Goal: Task Accomplishment & Management: Understand process/instructions

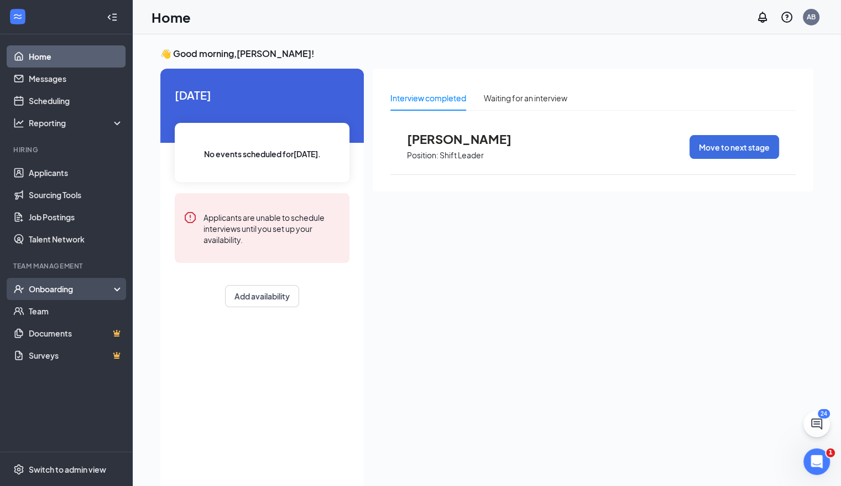
click at [67, 288] on div "Onboarding" at bounding box center [71, 288] width 85 height 11
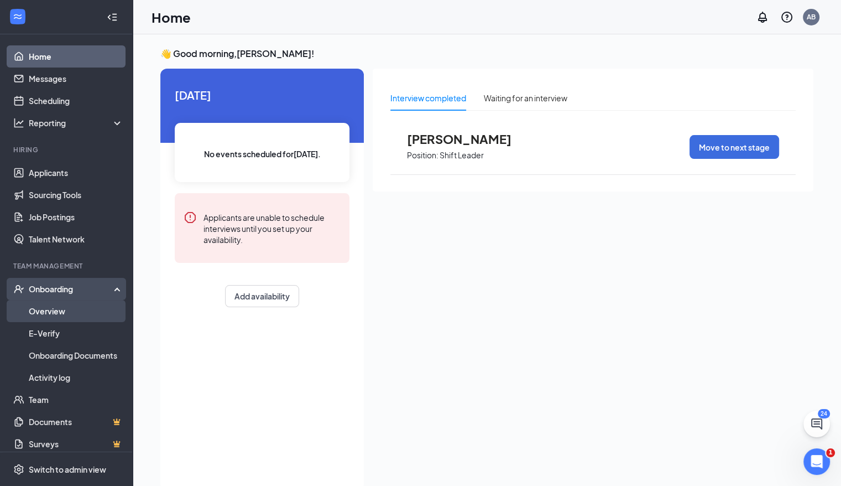
click at [63, 306] on link "Overview" at bounding box center [76, 311] width 95 height 22
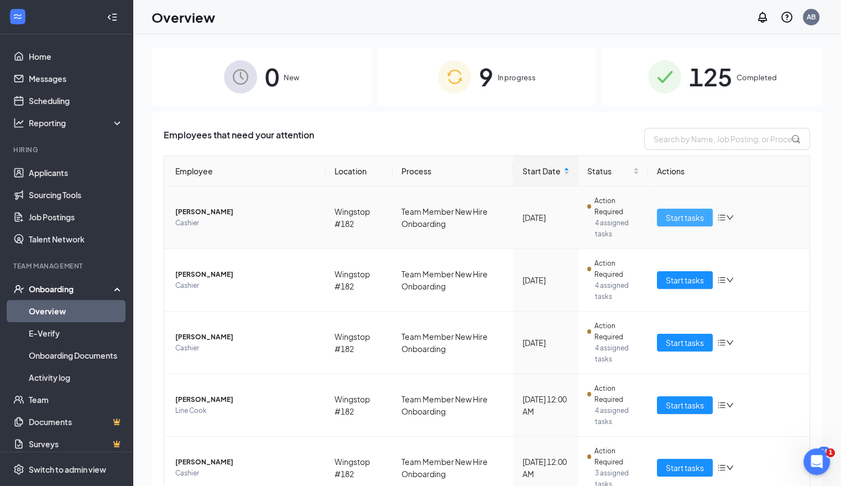
click at [576, 216] on span "Start tasks" at bounding box center [685, 217] width 38 height 12
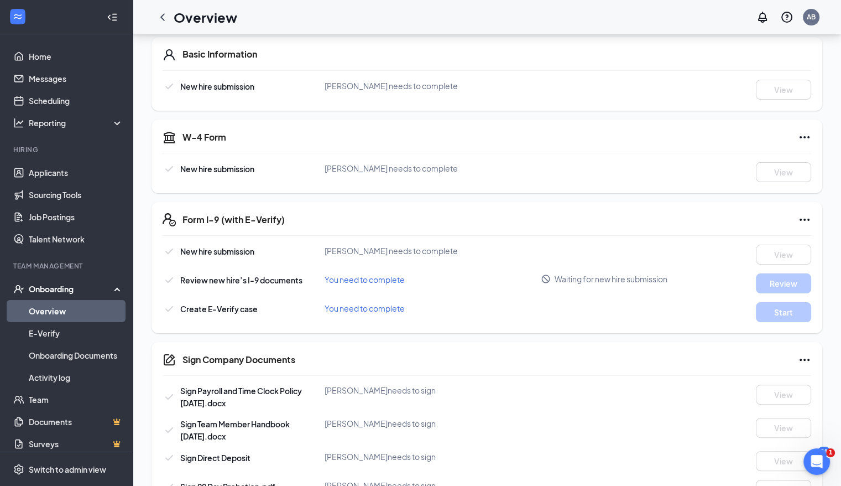
scroll to position [177, 0]
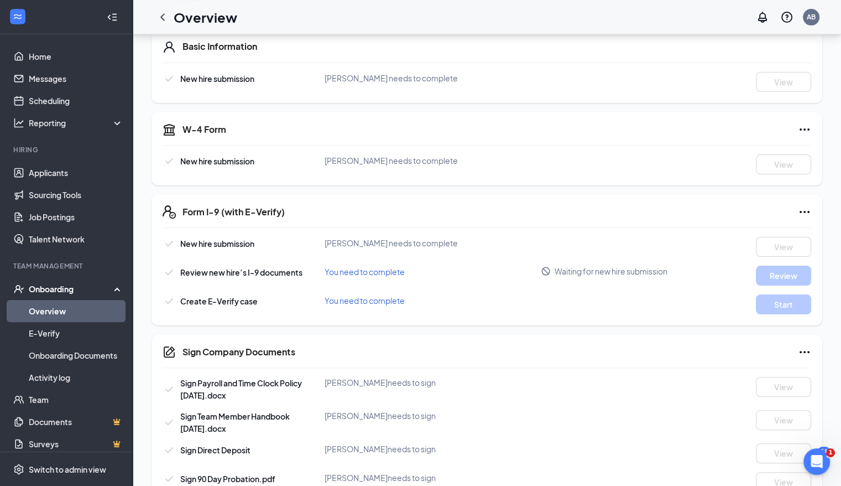
click at [416, 13] on div "Overview AB" at bounding box center [487, 17] width 709 height 34
click at [162, 15] on icon "ChevronLeft" at bounding box center [162, 16] width 4 height 7
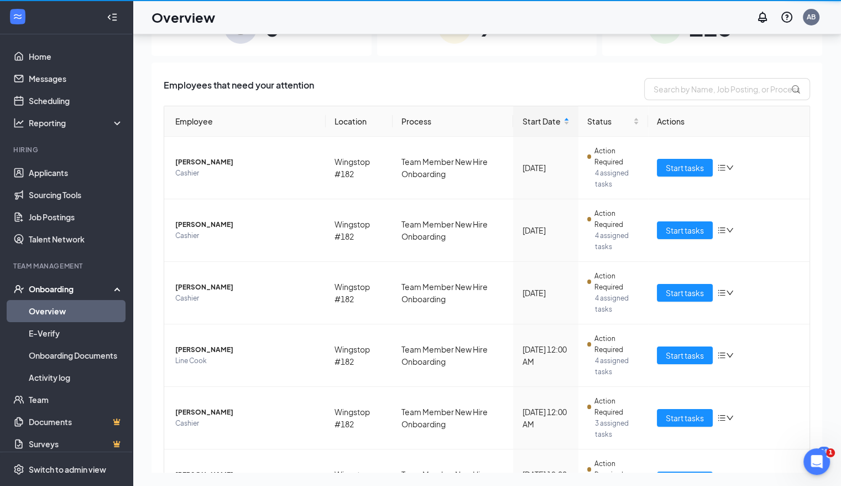
scroll to position [50, 0]
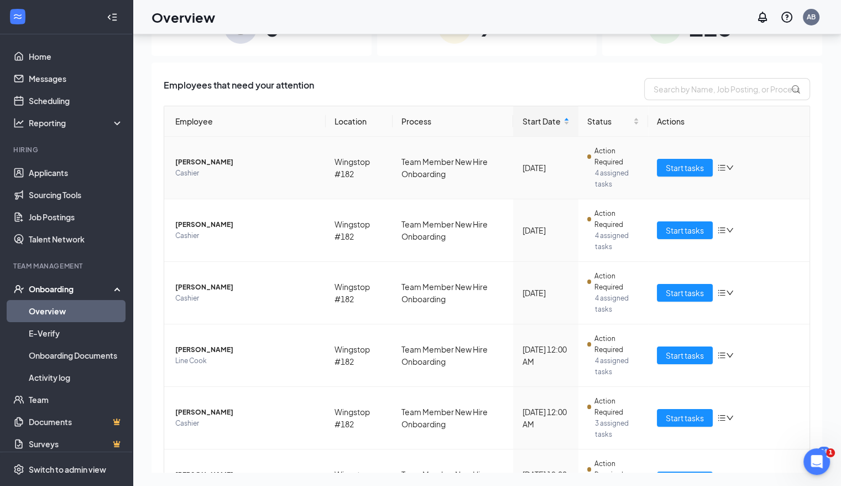
click at [218, 146] on td "[PERSON_NAME] Cashier" at bounding box center [245, 168] width 162 height 63
click at [576, 225] on span "Start tasks" at bounding box center [685, 230] width 38 height 12
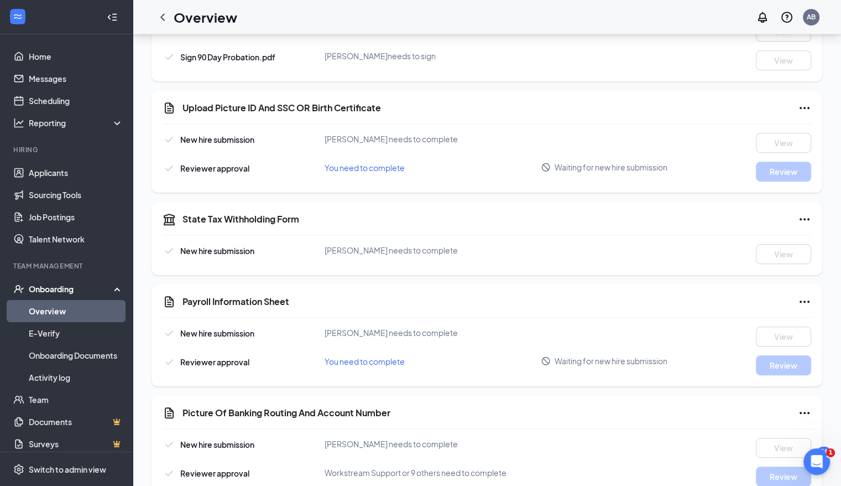
scroll to position [620, 0]
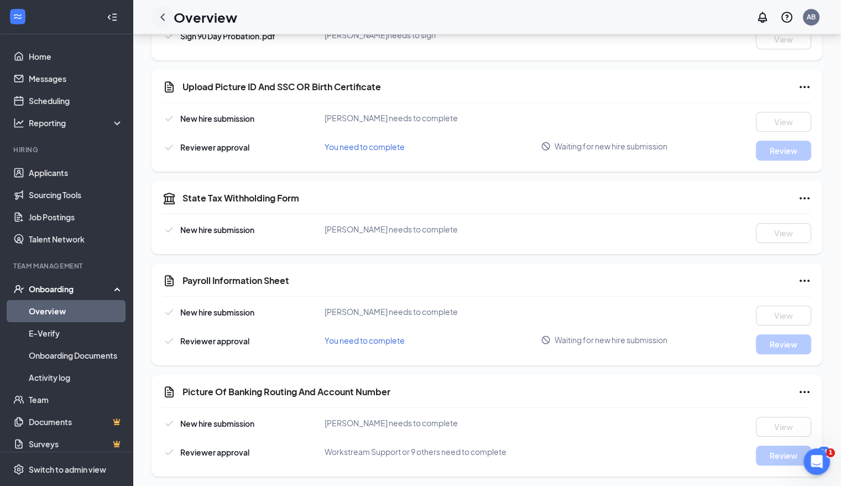
click at [161, 15] on icon "ChevronLeft" at bounding box center [162, 17] width 13 height 13
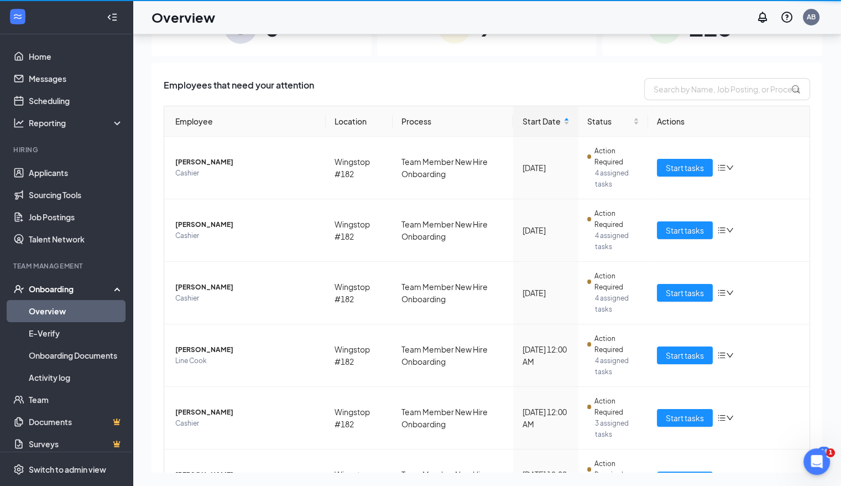
scroll to position [50, 0]
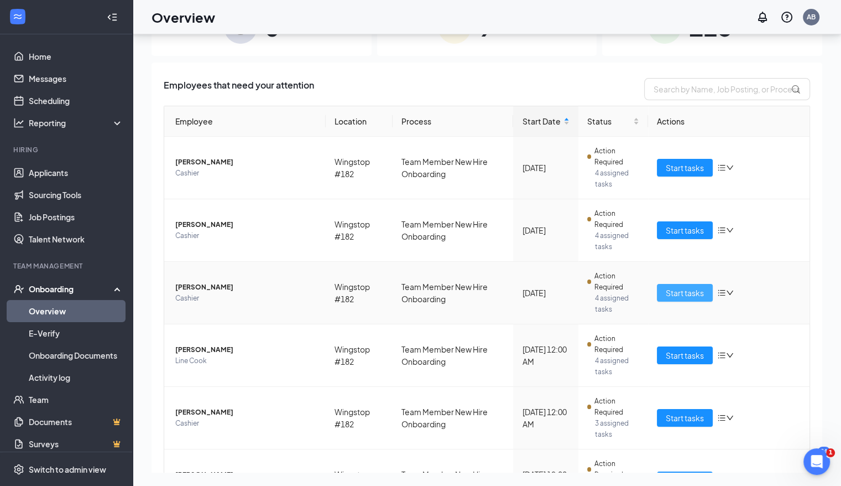
click at [576, 287] on span "Start tasks" at bounding box center [685, 293] width 38 height 12
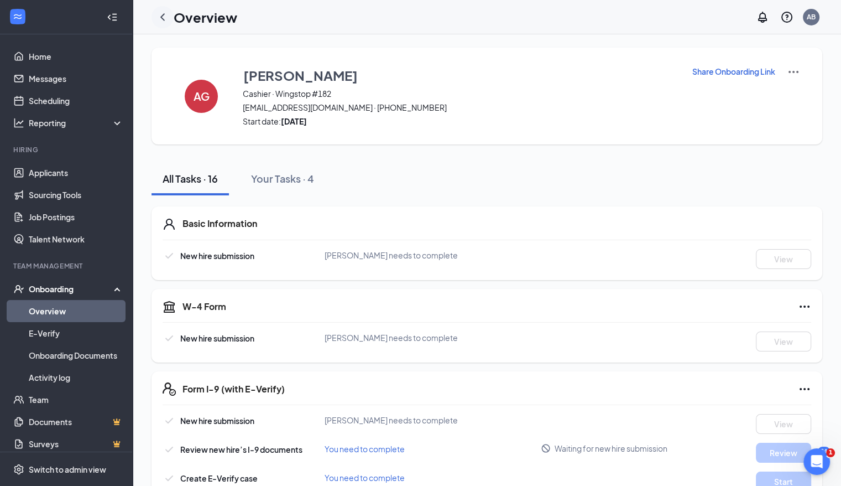
click at [162, 15] on icon "ChevronLeft" at bounding box center [162, 16] width 4 height 7
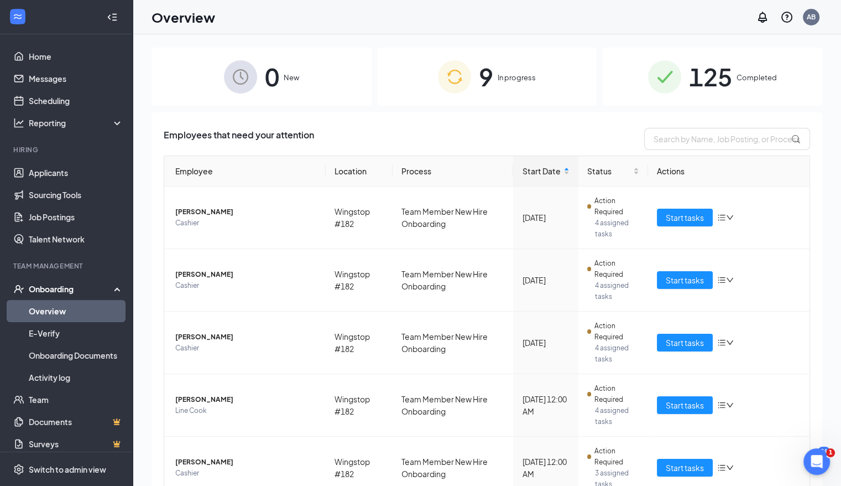
click at [217, 107] on div "0 New 9 In progress 125 Completed Employees that need your attention Employee L…" at bounding box center [487, 285] width 671 height 475
click at [576, 401] on span "Start tasks" at bounding box center [685, 405] width 38 height 12
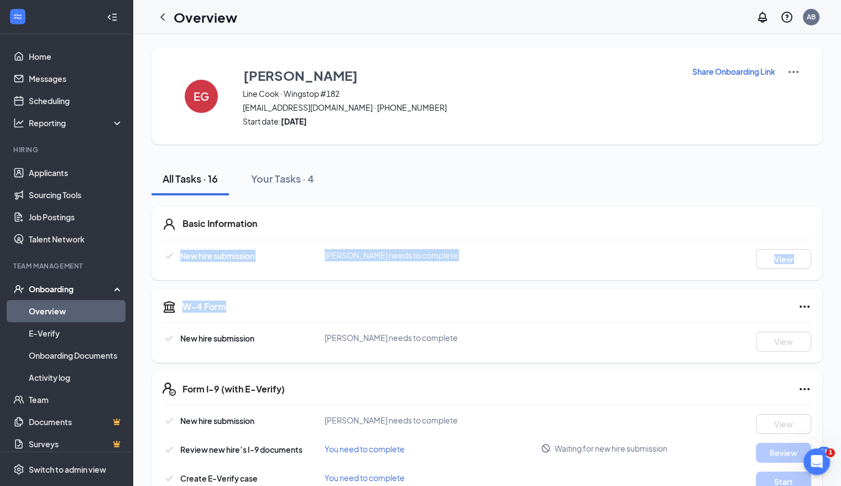
drag, startPoint x: 521, startPoint y: 285, endPoint x: 414, endPoint y: 206, distance: 132.8
click at [169, 28] on div "Overview" at bounding box center [195, 17] width 86 height 22
click at [161, 17] on icon "ChevronLeft" at bounding box center [162, 16] width 4 height 7
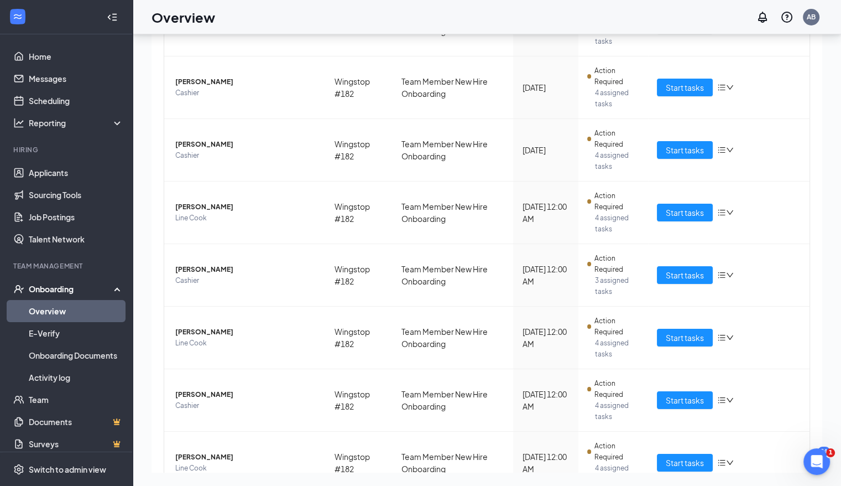
scroll to position [162, 0]
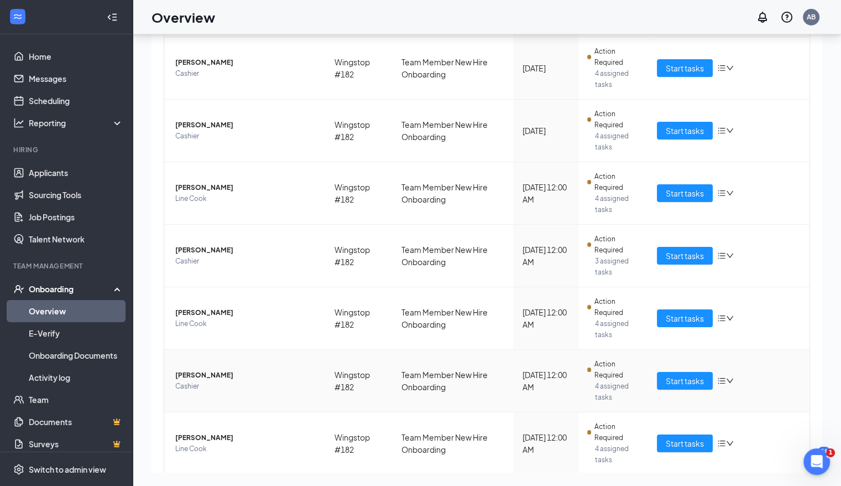
click at [211, 373] on span "[PERSON_NAME]" at bounding box center [246, 375] width 142 height 11
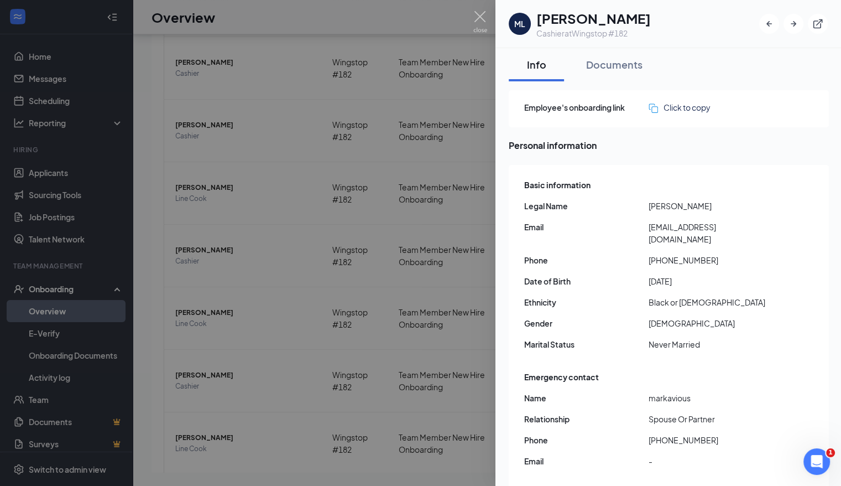
click at [298, 362] on div at bounding box center [420, 243] width 841 height 486
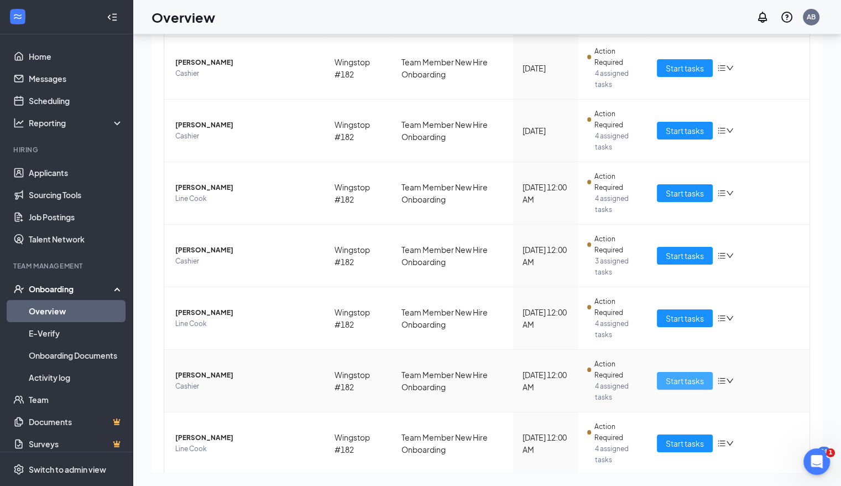
click at [576, 379] on span "Start tasks" at bounding box center [685, 380] width 38 height 12
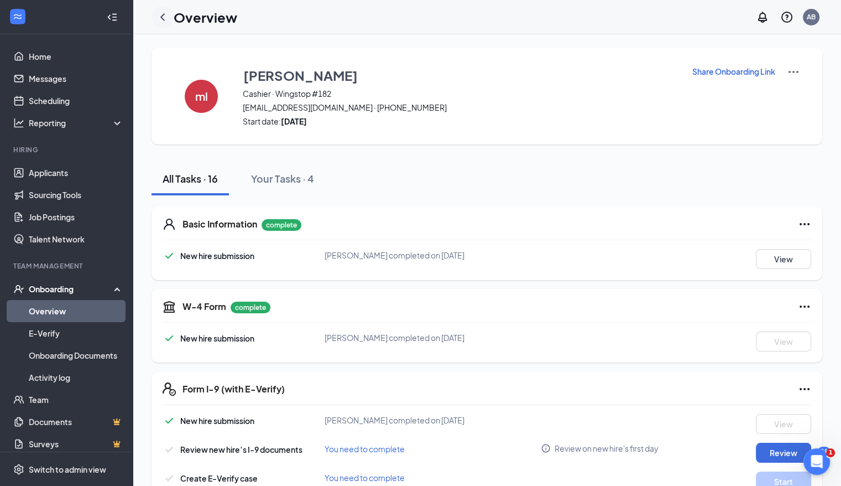
click at [162, 15] on icon "ChevronLeft" at bounding box center [162, 16] width 4 height 7
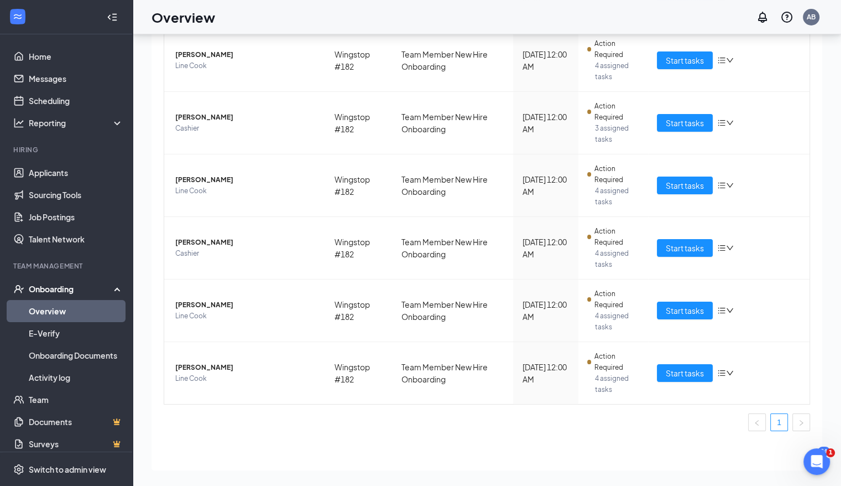
scroll to position [300, 0]
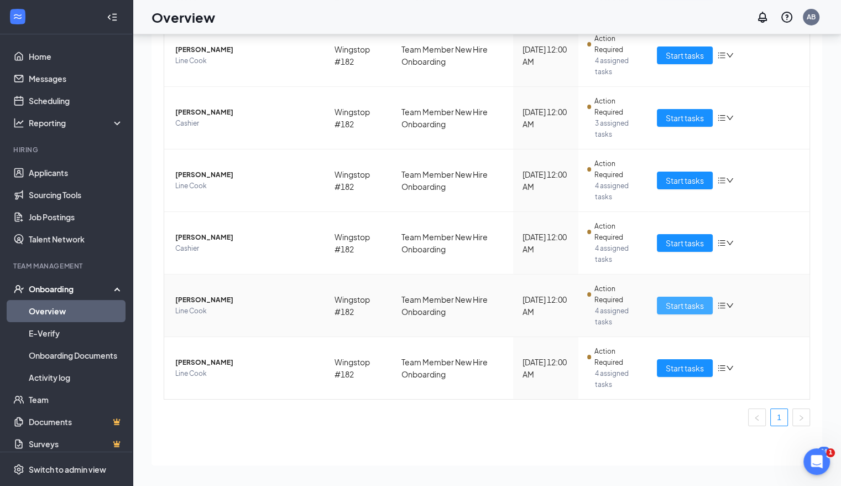
click at [576, 302] on span "Start tasks" at bounding box center [685, 305] width 38 height 12
